Goal: Information Seeking & Learning: Learn about a topic

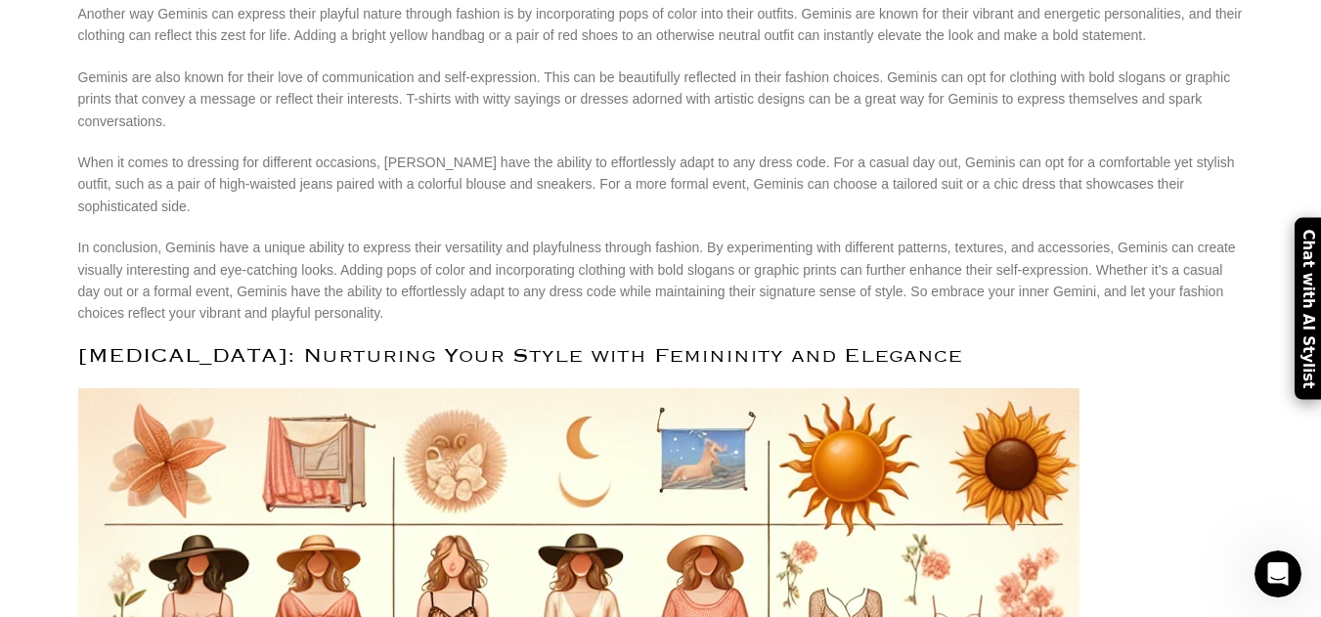
scroll to position [2155, 0]
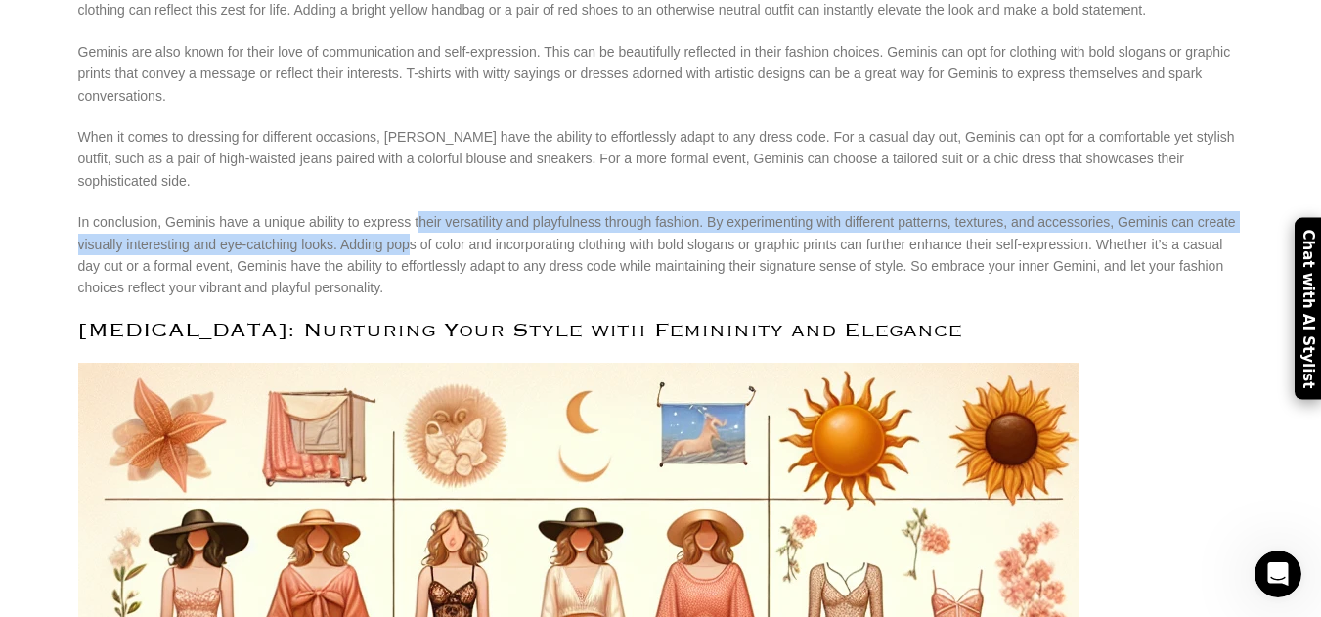
drag, startPoint x: 387, startPoint y: 95, endPoint x: 311, endPoint y: 78, distance: 78.1
click at [311, 211] on p "In conclusion, Geminis have a unique ability to express their versatility and p…" at bounding box center [660, 255] width 1165 height 88
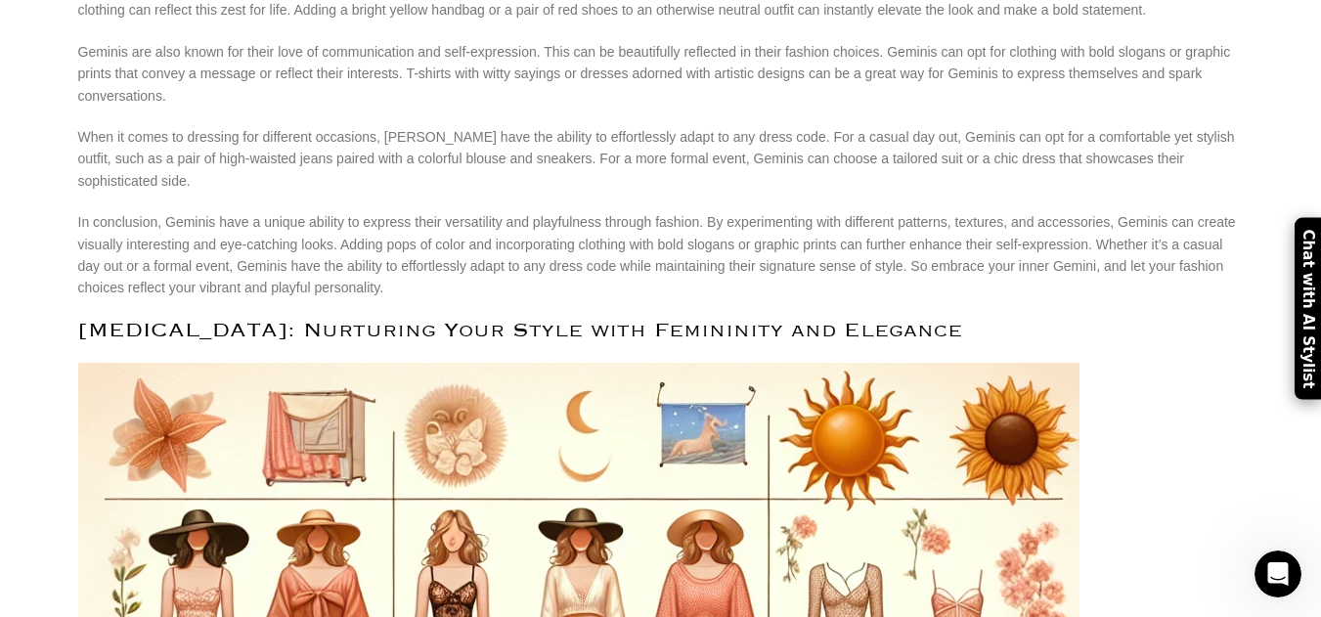
drag, startPoint x: 287, startPoint y: 100, endPoint x: 239, endPoint y: -95, distance: 200.6
drag, startPoint x: 239, startPoint y: -95, endPoint x: 87, endPoint y: 130, distance: 271.2
click at [86, 211] on p "In conclusion, Geminis have a unique ability to express their versatility and p…" at bounding box center [660, 255] width 1165 height 88
